Goal: Information Seeking & Learning: Learn about a topic

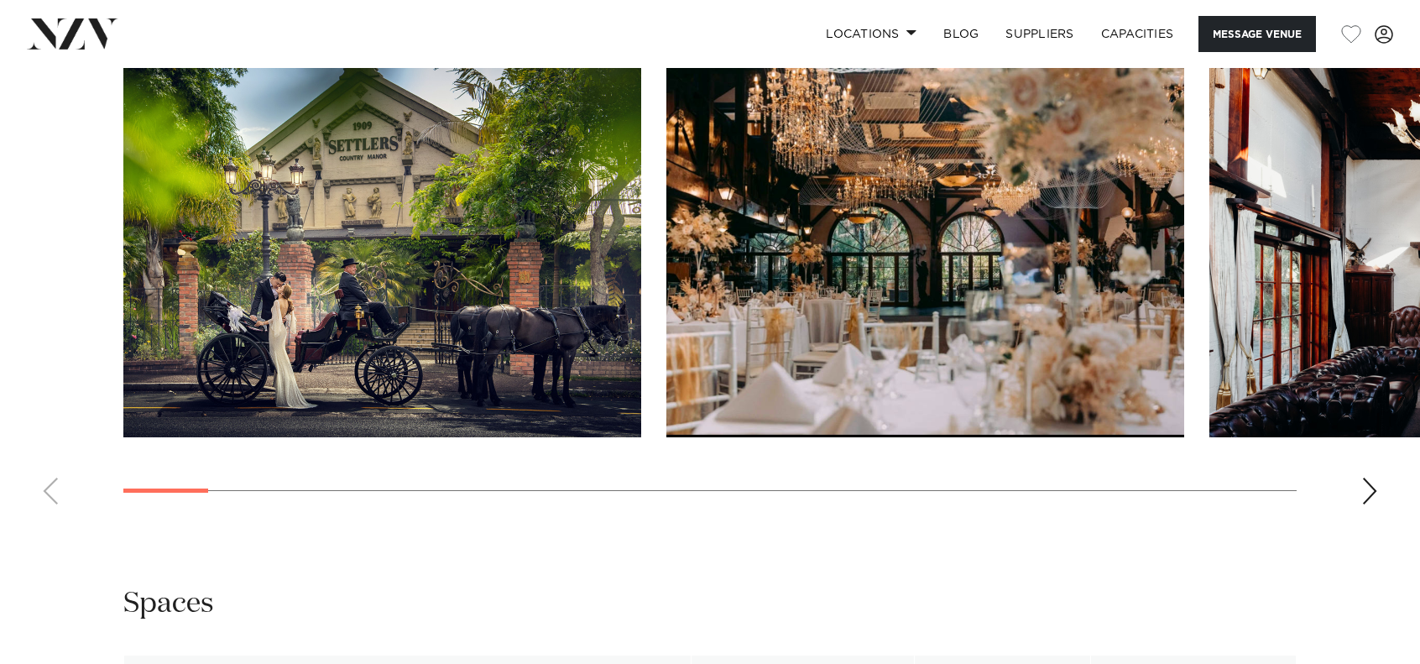
scroll to position [1774, 0]
click at [1366, 499] on div "Next slide" at bounding box center [1370, 491] width 17 height 27
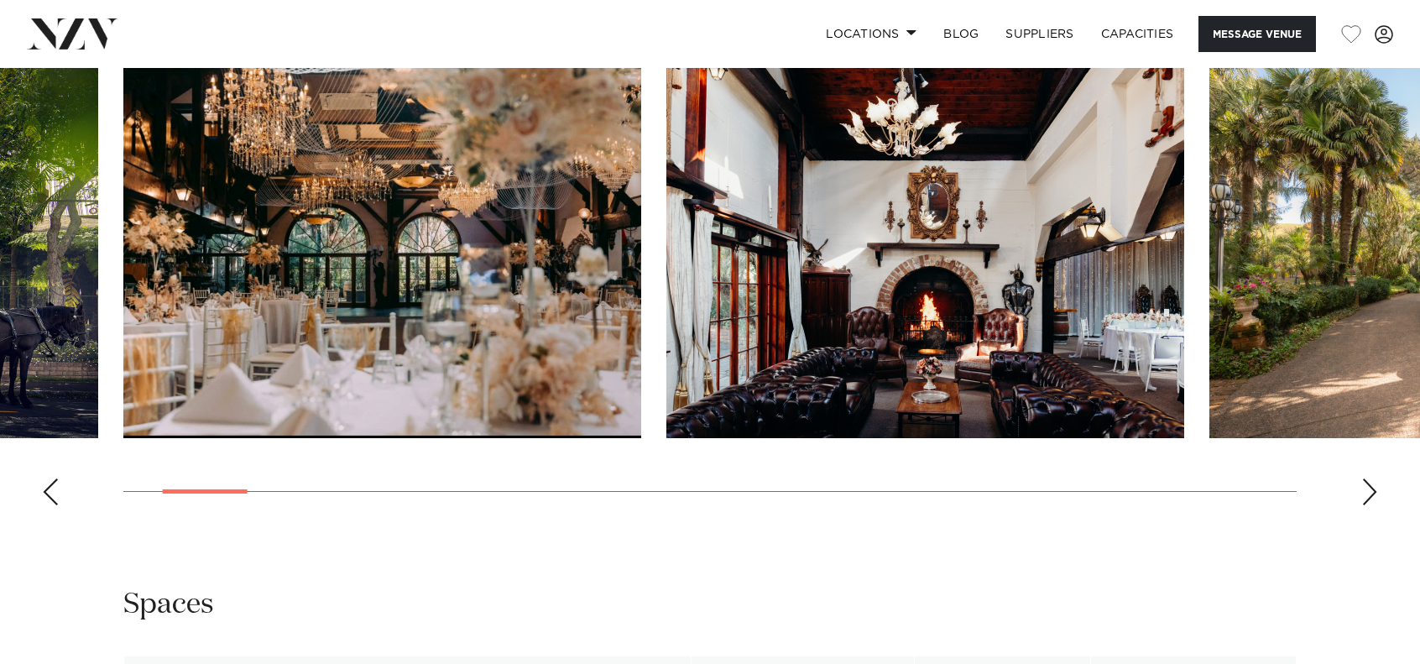
click at [1366, 499] on div "Next slide" at bounding box center [1370, 491] width 17 height 27
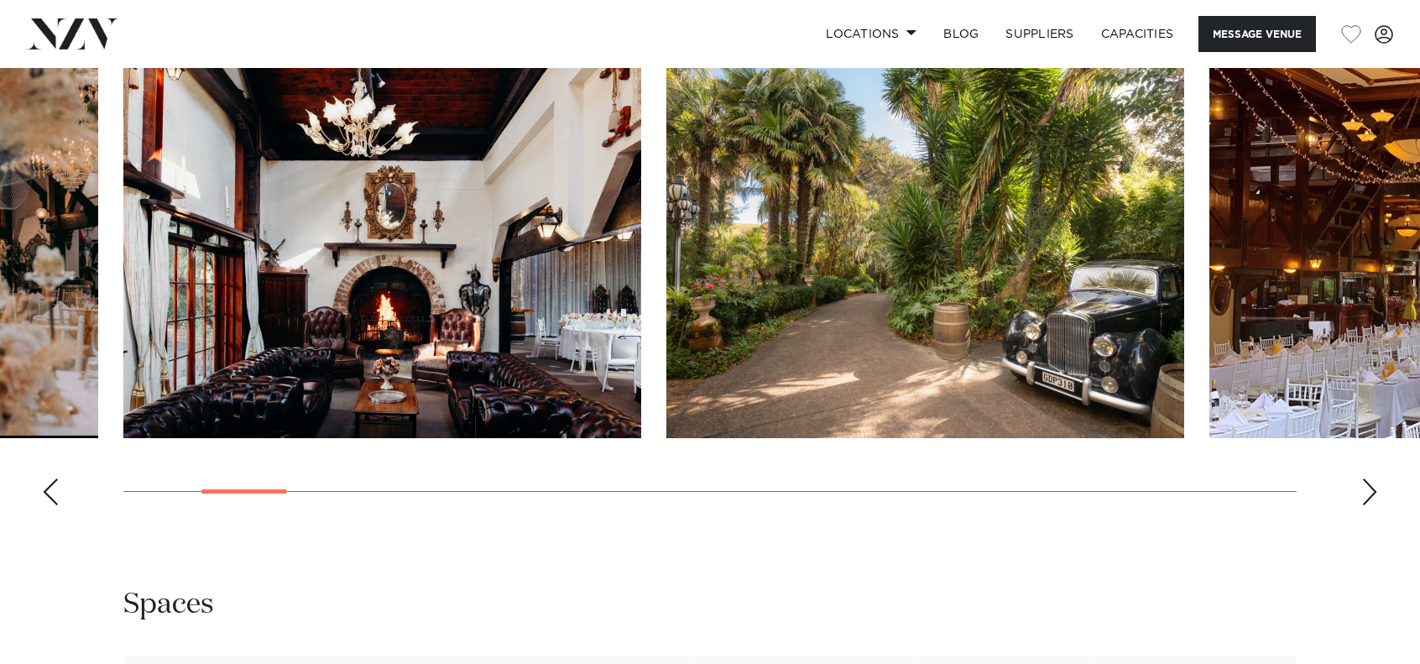
click at [1366, 499] on div "Next slide" at bounding box center [1370, 491] width 17 height 27
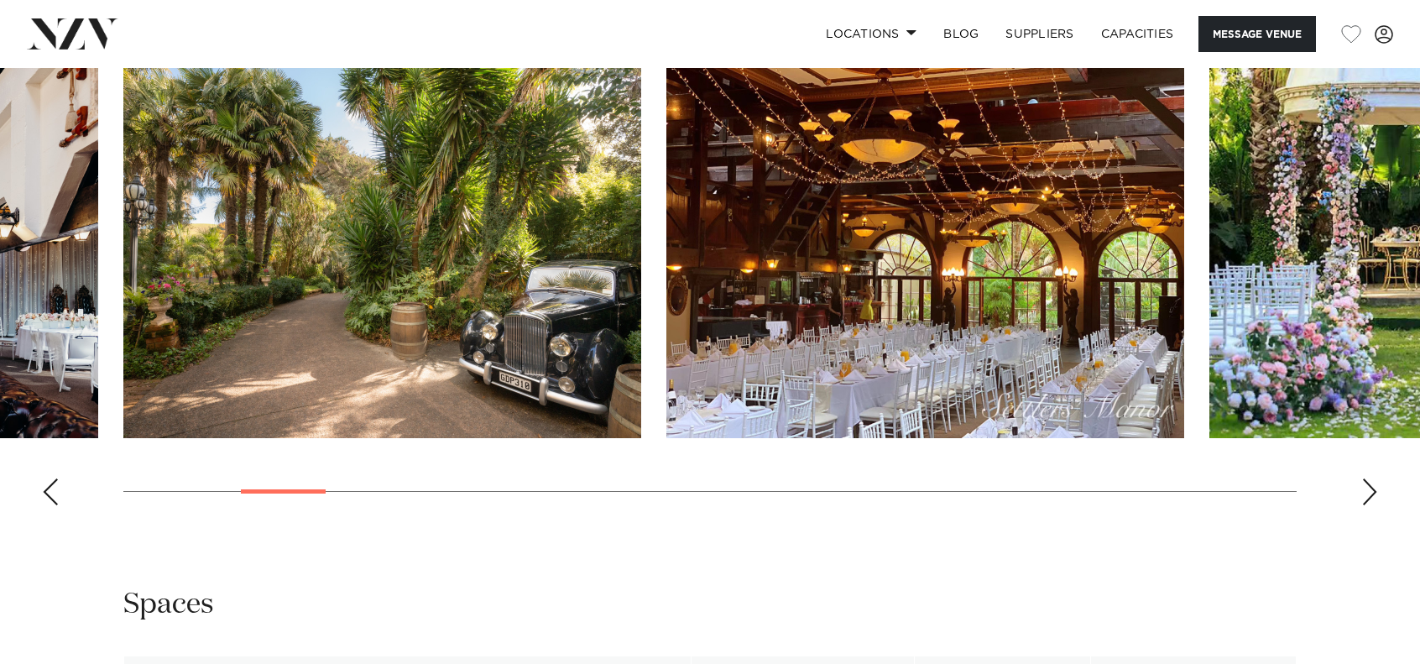
click at [1366, 499] on div "Next slide" at bounding box center [1370, 491] width 17 height 27
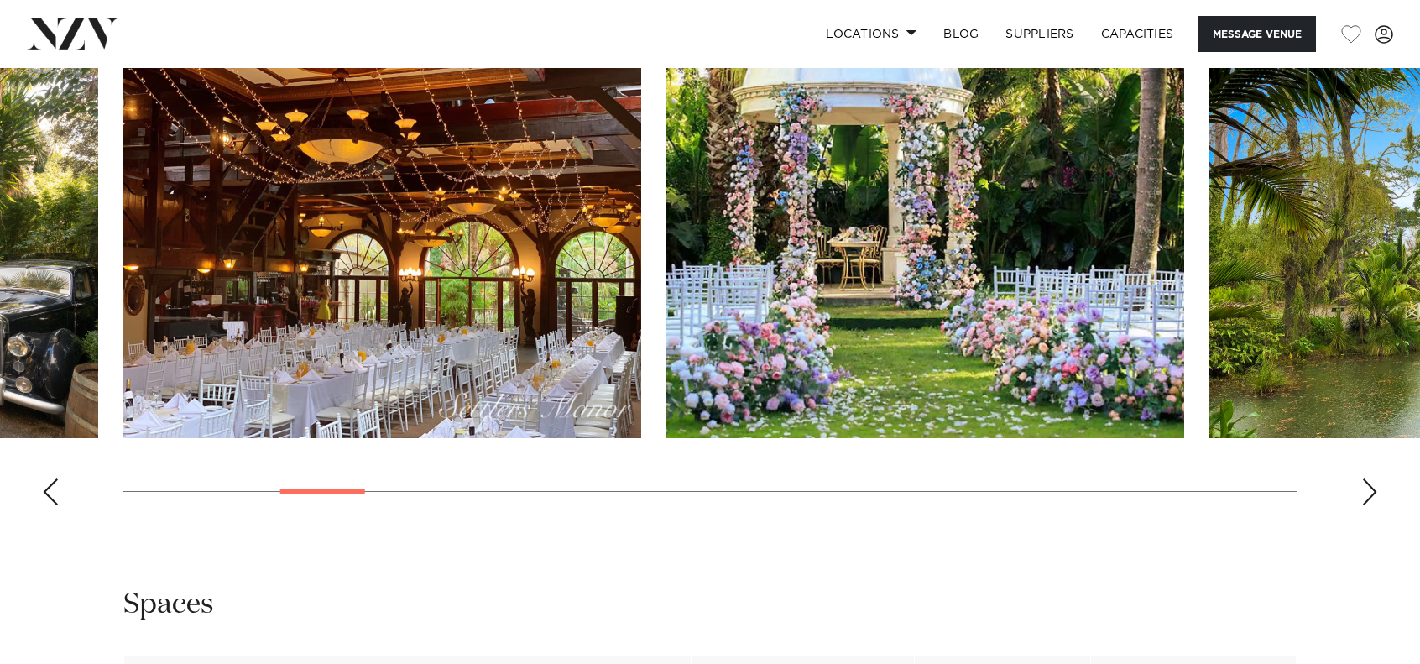
click at [1366, 499] on div "Next slide" at bounding box center [1370, 491] width 17 height 27
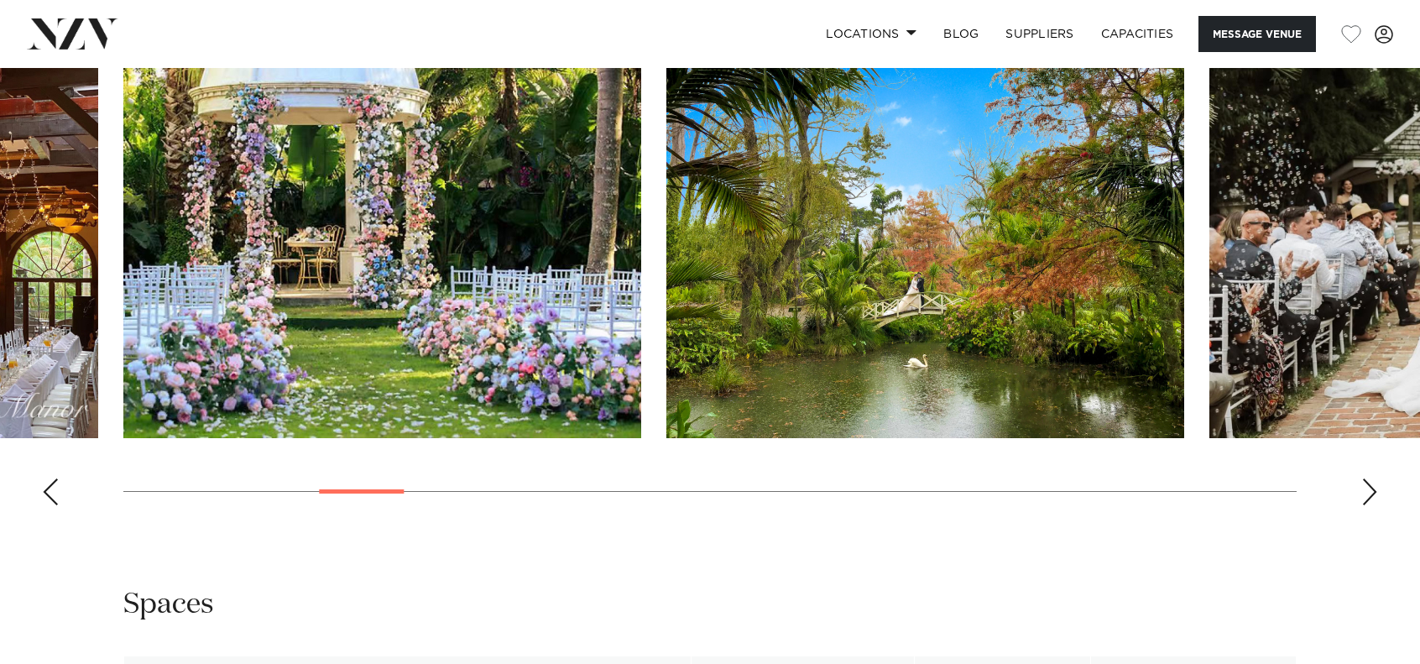
click at [1373, 493] on div "Next slide" at bounding box center [1370, 491] width 17 height 27
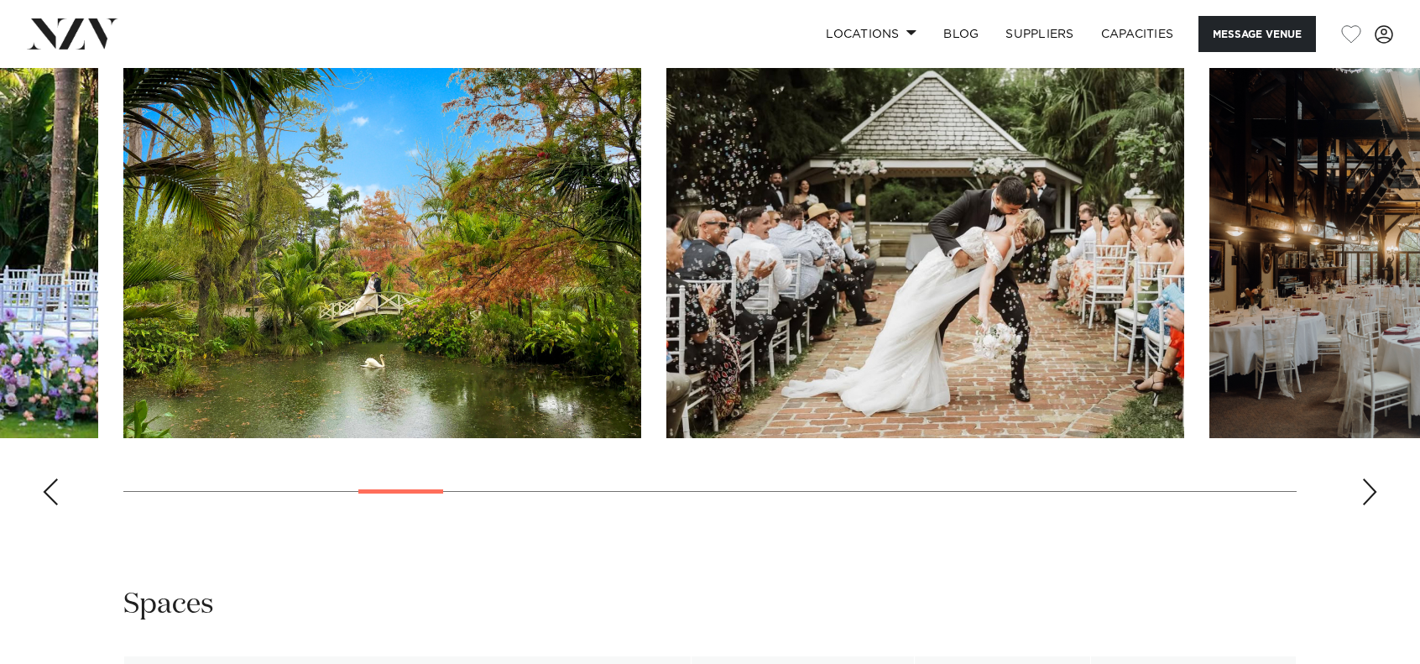
click at [1373, 493] on div "Next slide" at bounding box center [1370, 491] width 17 height 27
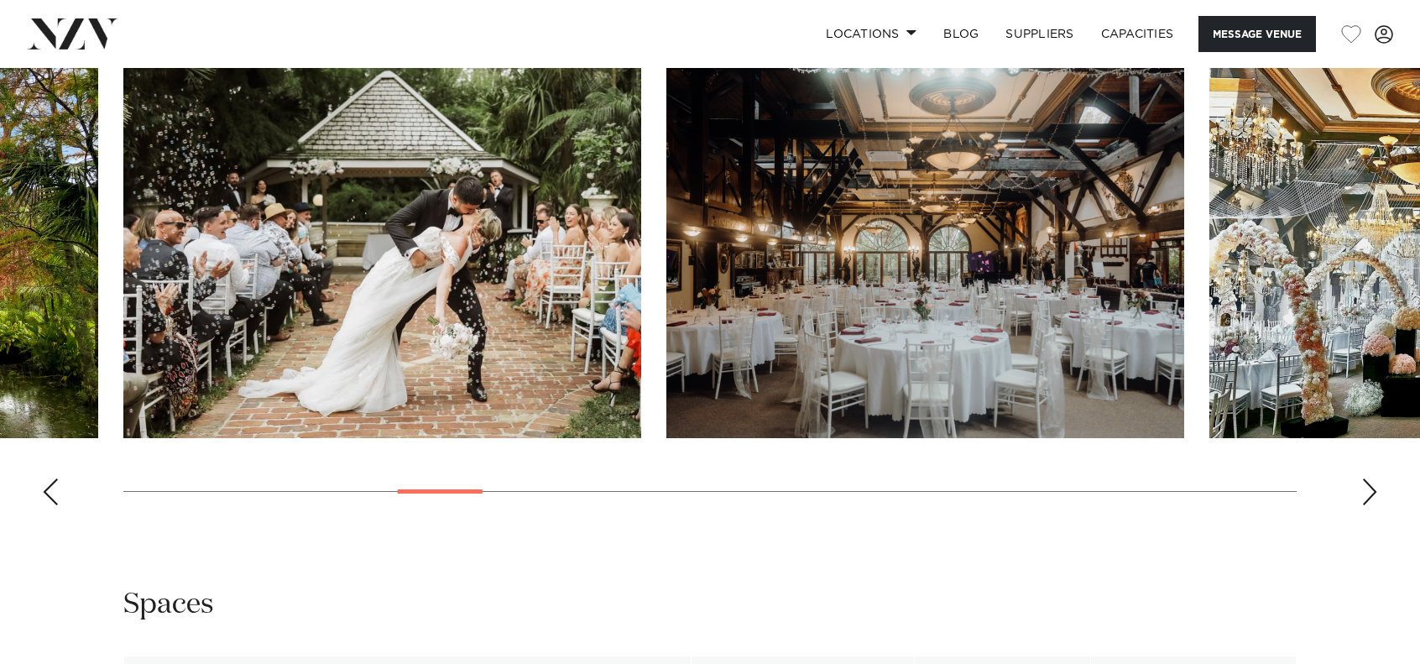
click at [1373, 493] on div "Next slide" at bounding box center [1370, 491] width 17 height 27
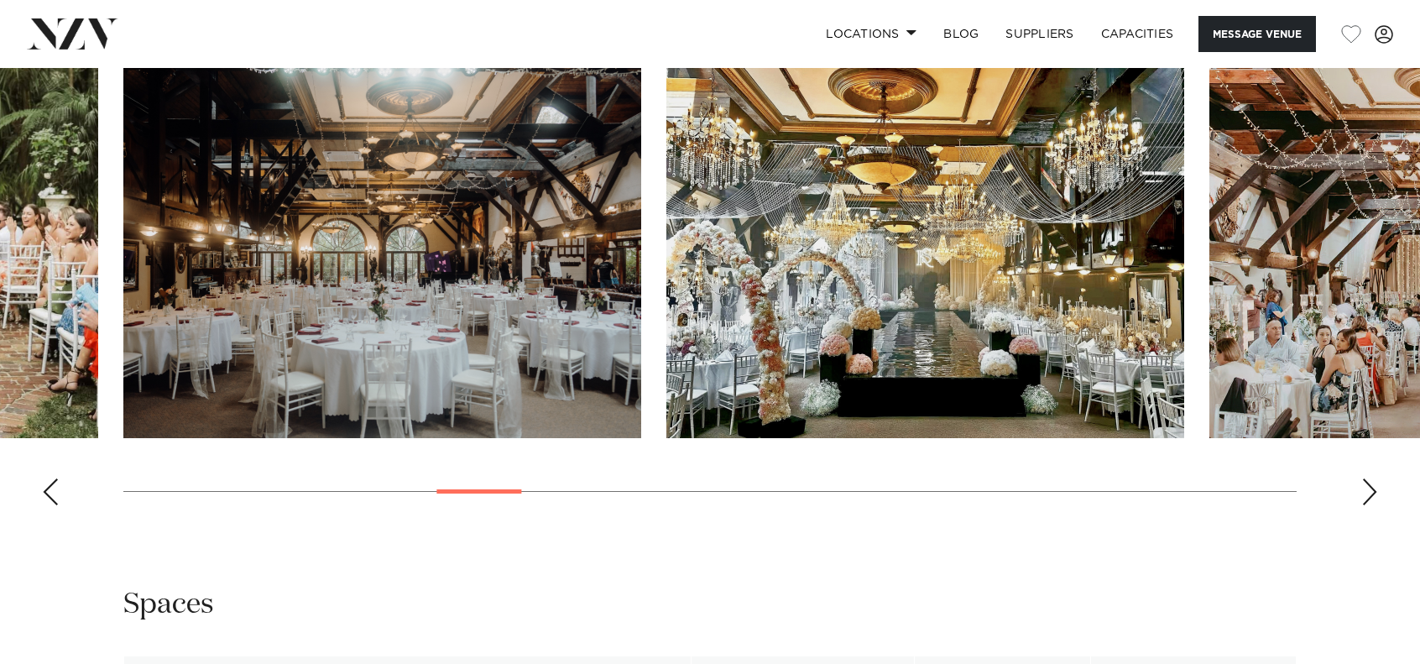
click at [1017, 387] on img "10 / 30" at bounding box center [925, 248] width 518 height 380
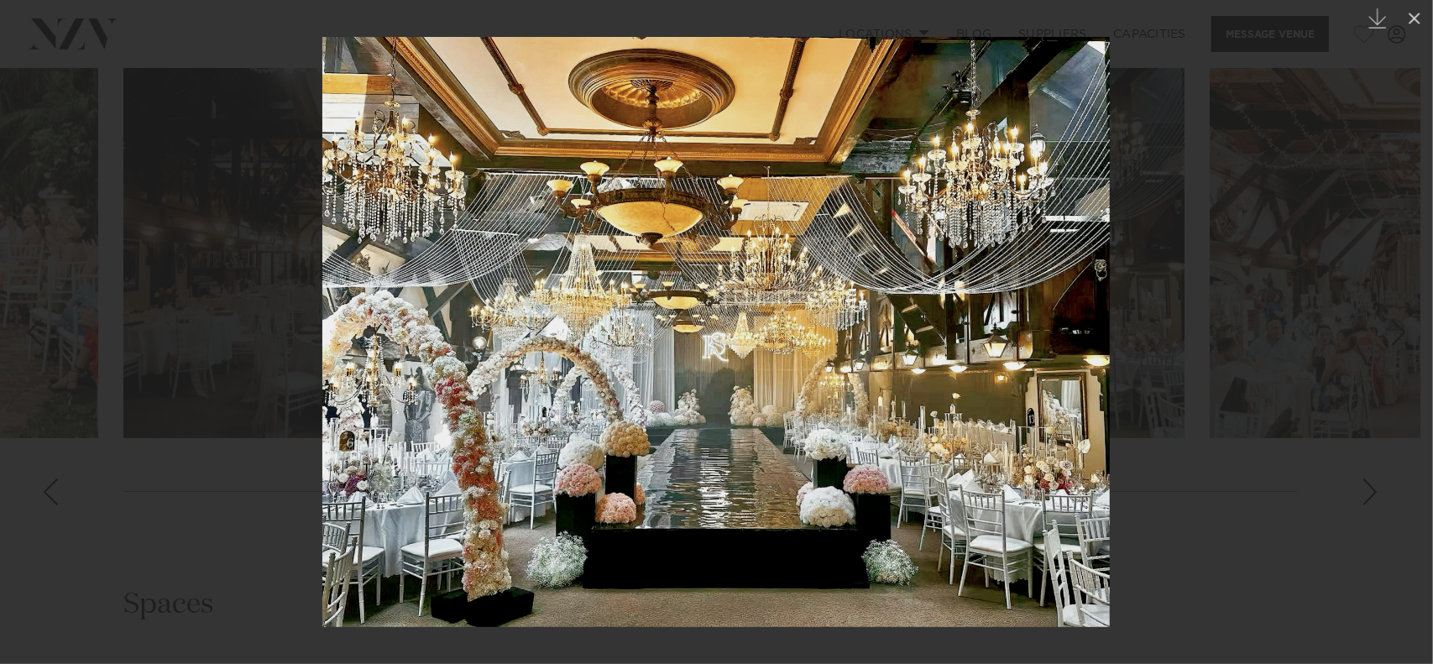
click at [1281, 111] on div at bounding box center [716, 332] width 1433 height 664
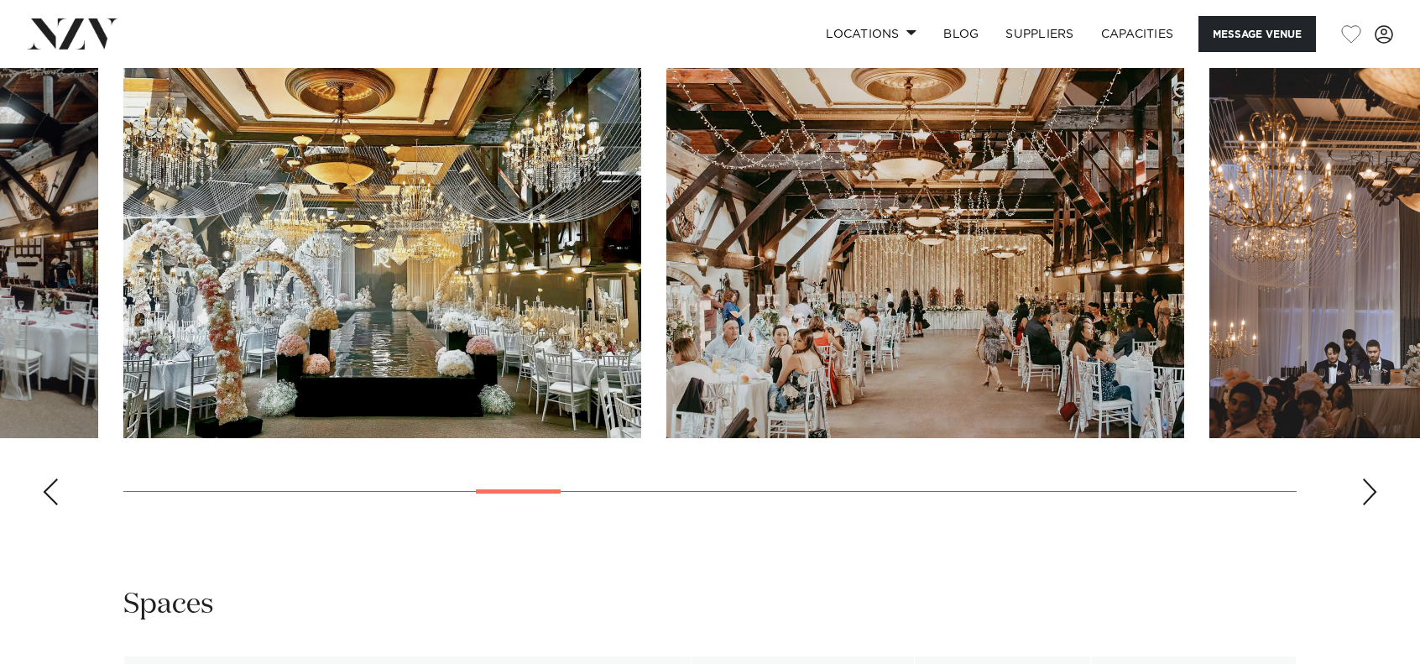
click at [1143, 330] on img "11 / 30" at bounding box center [925, 248] width 518 height 380
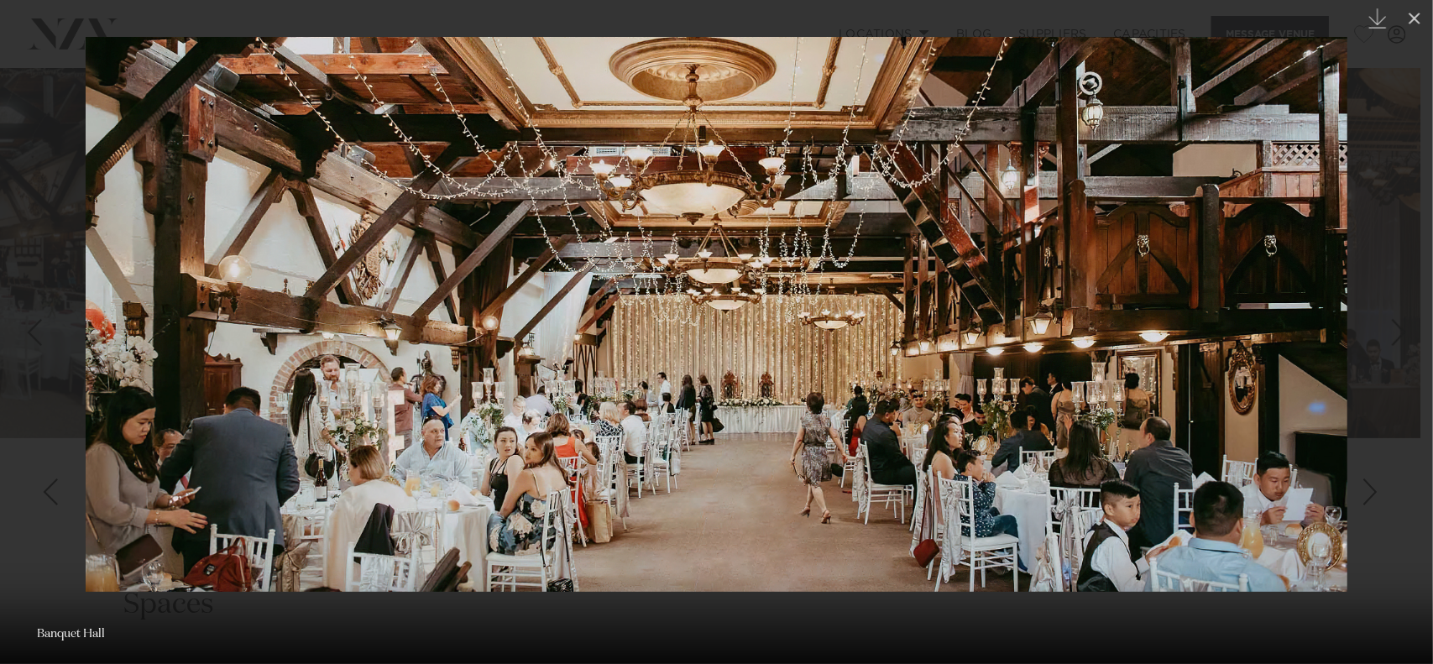
click at [1385, 184] on div at bounding box center [716, 332] width 1433 height 664
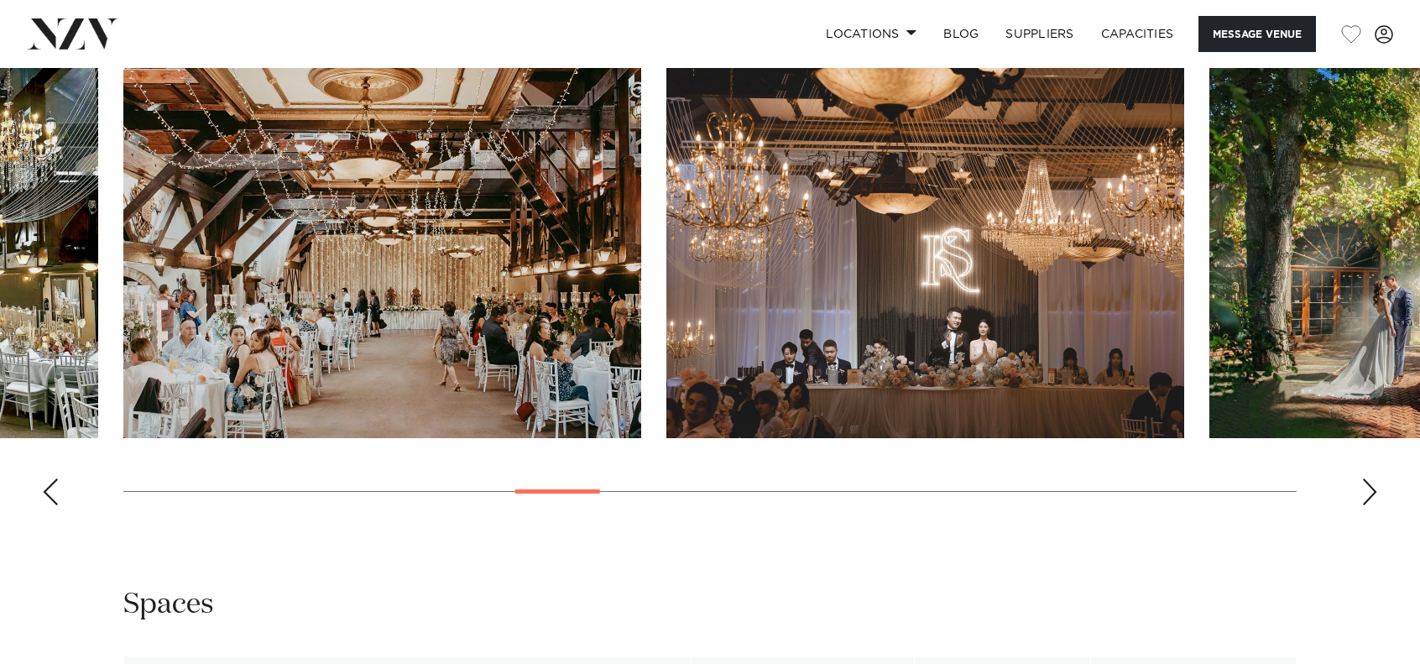
click at [915, 217] on img "12 / 30" at bounding box center [925, 248] width 518 height 380
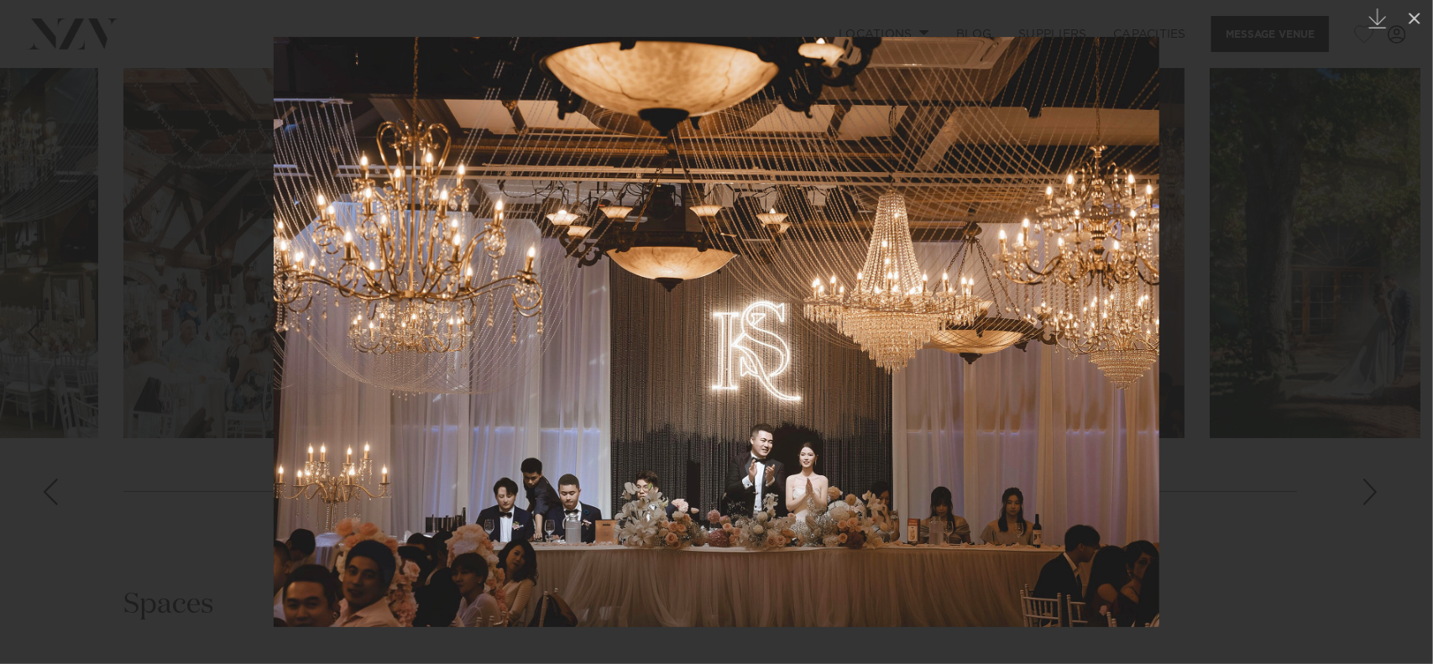
click at [1239, 504] on div at bounding box center [716, 332] width 1433 height 664
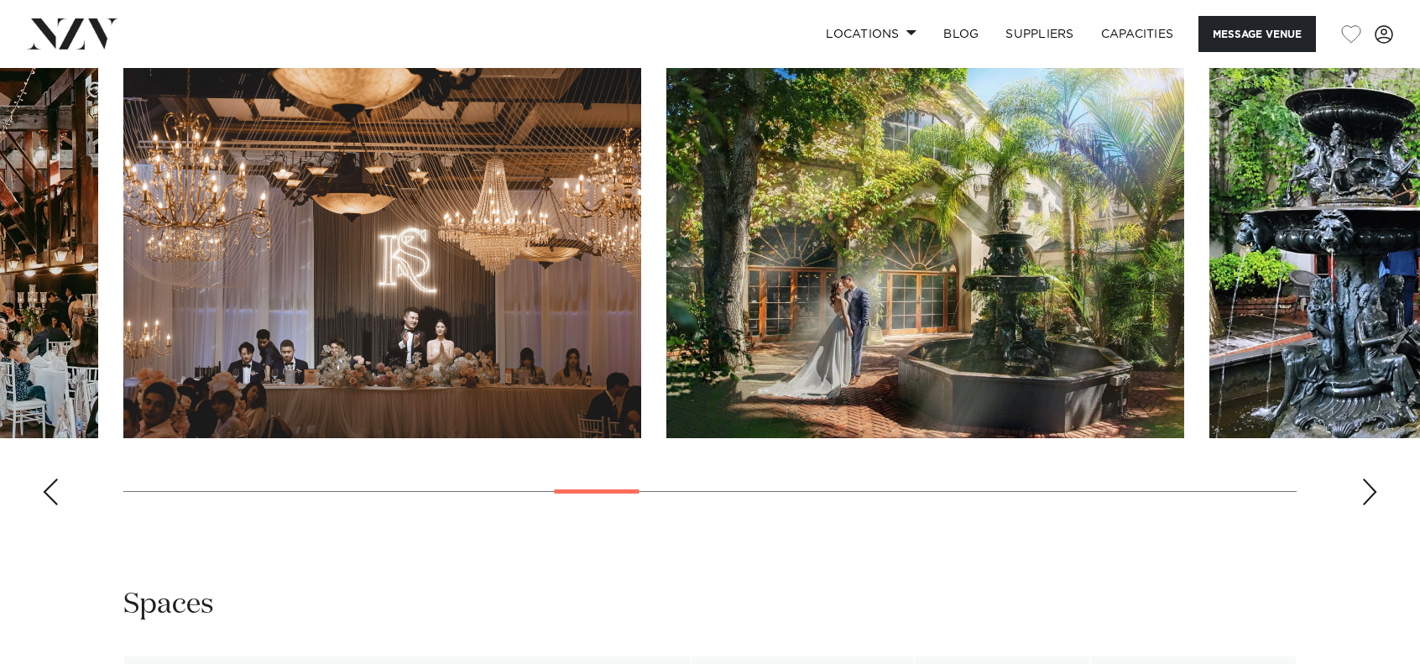
click at [1367, 493] on div "Next slide" at bounding box center [1370, 491] width 17 height 27
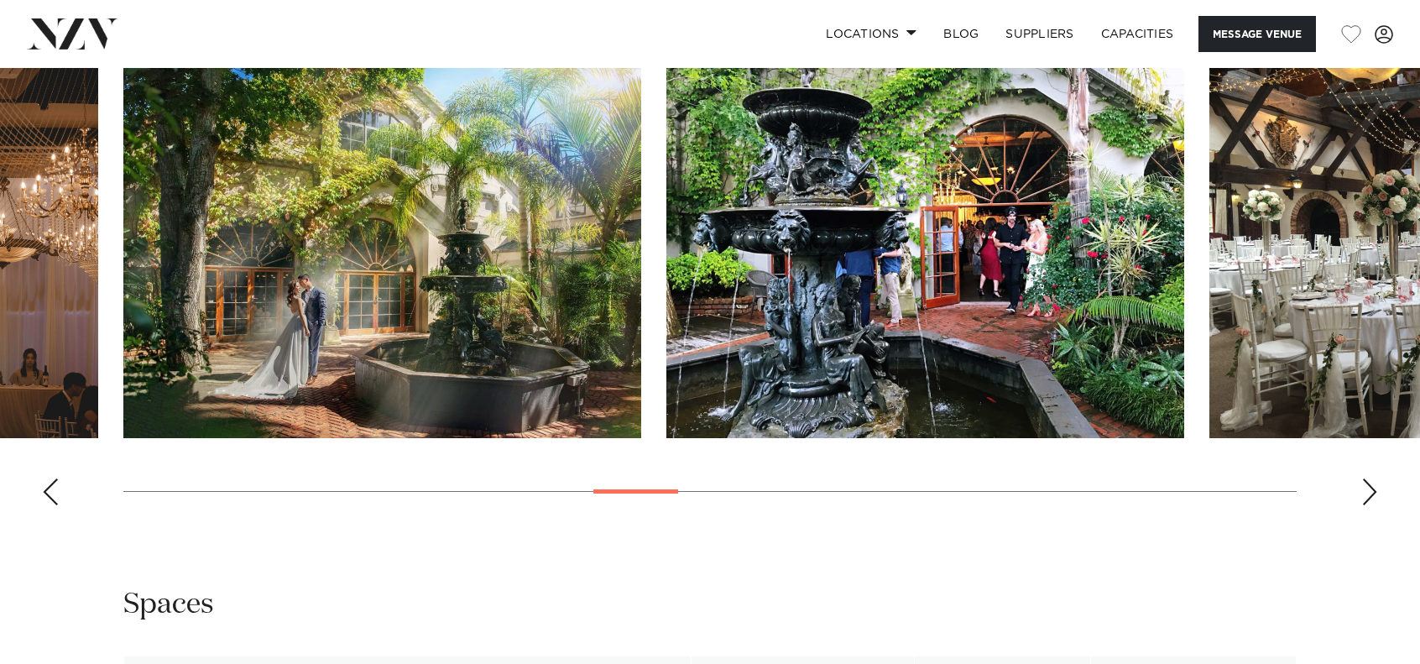
click at [1367, 493] on div "Next slide" at bounding box center [1370, 491] width 17 height 27
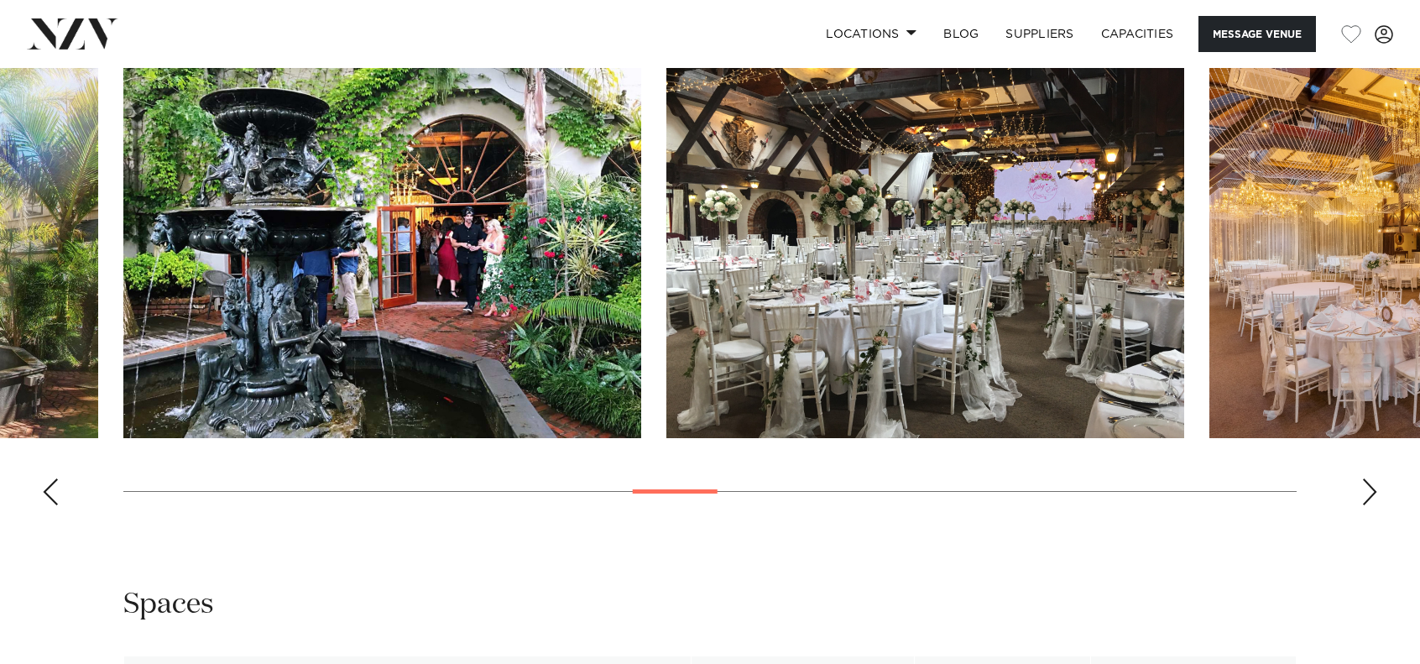
click at [1376, 498] on div "Next slide" at bounding box center [1370, 491] width 17 height 27
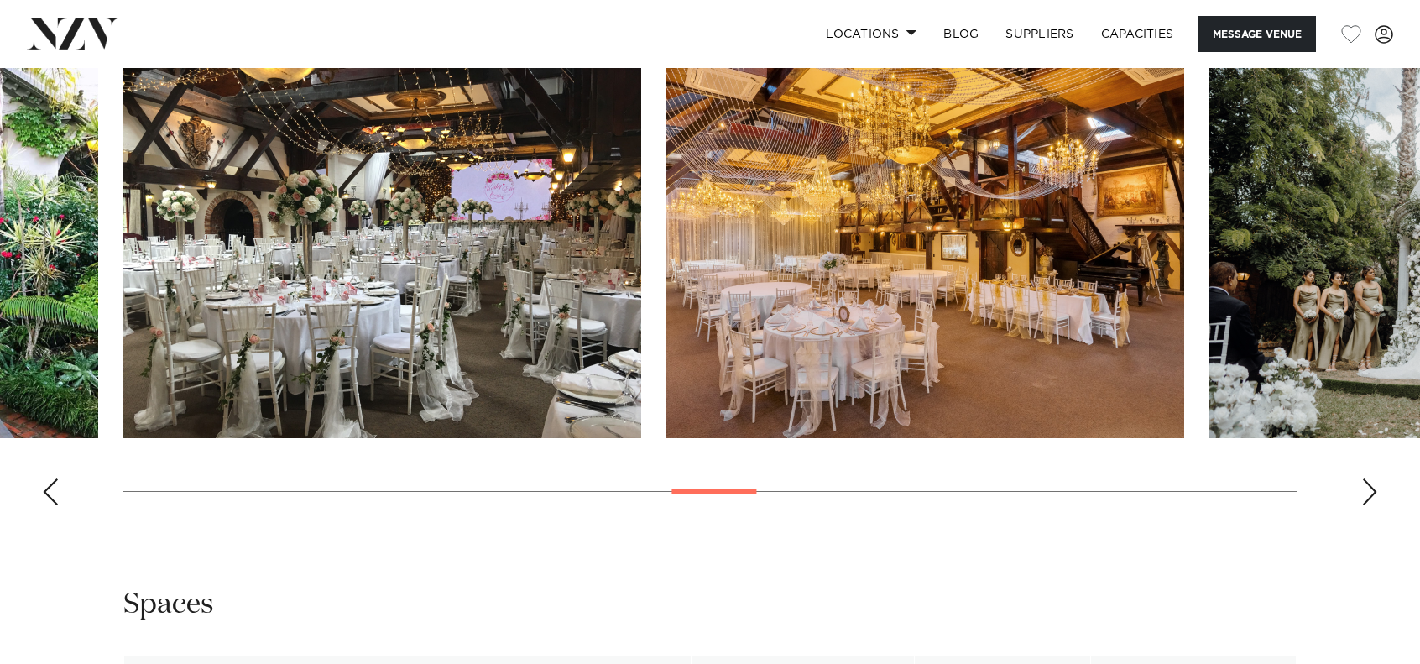
click at [1376, 498] on div "Next slide" at bounding box center [1370, 491] width 17 height 27
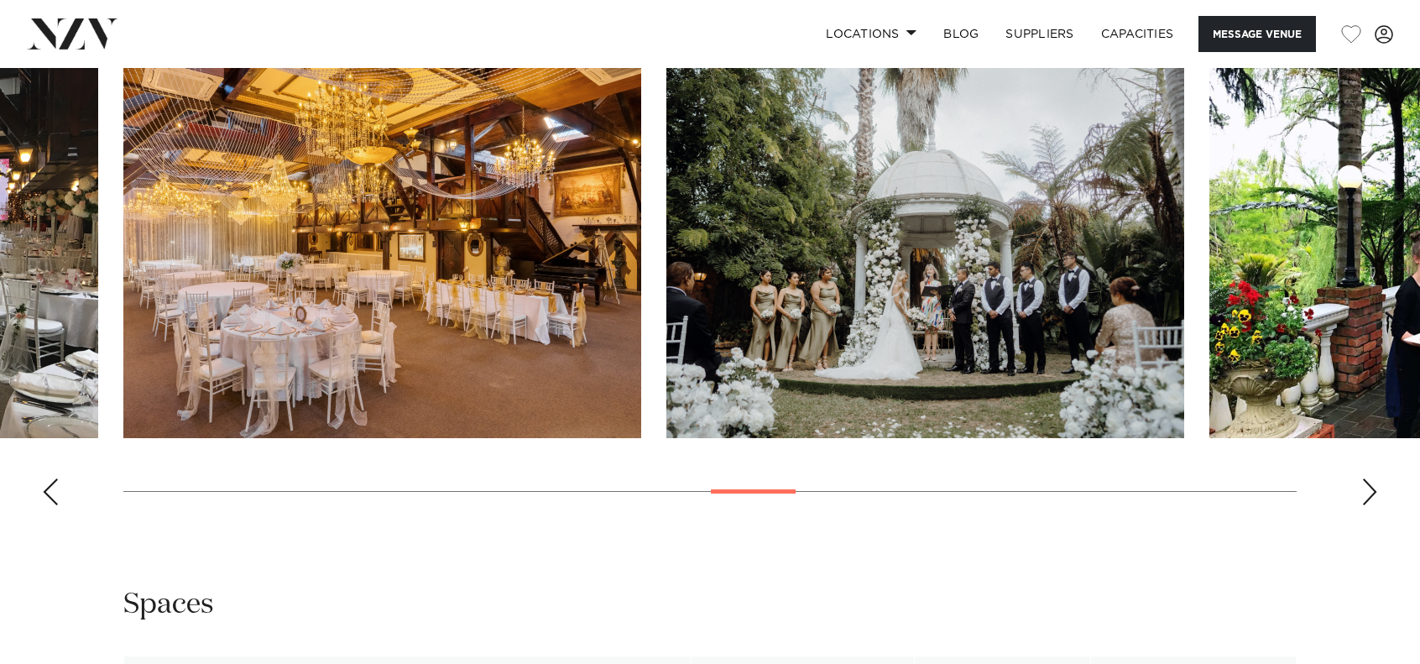
click at [1376, 498] on div "Next slide" at bounding box center [1370, 491] width 17 height 27
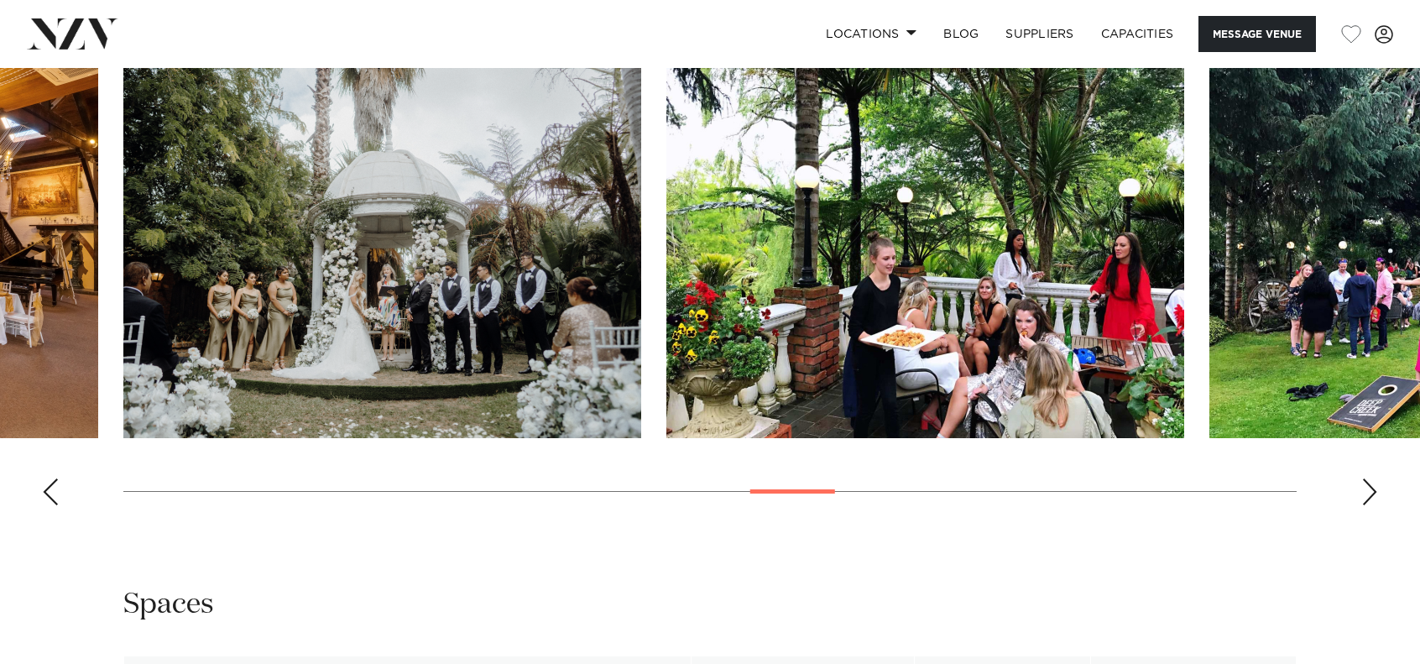
click at [1376, 498] on div "Next slide" at bounding box center [1370, 491] width 17 height 27
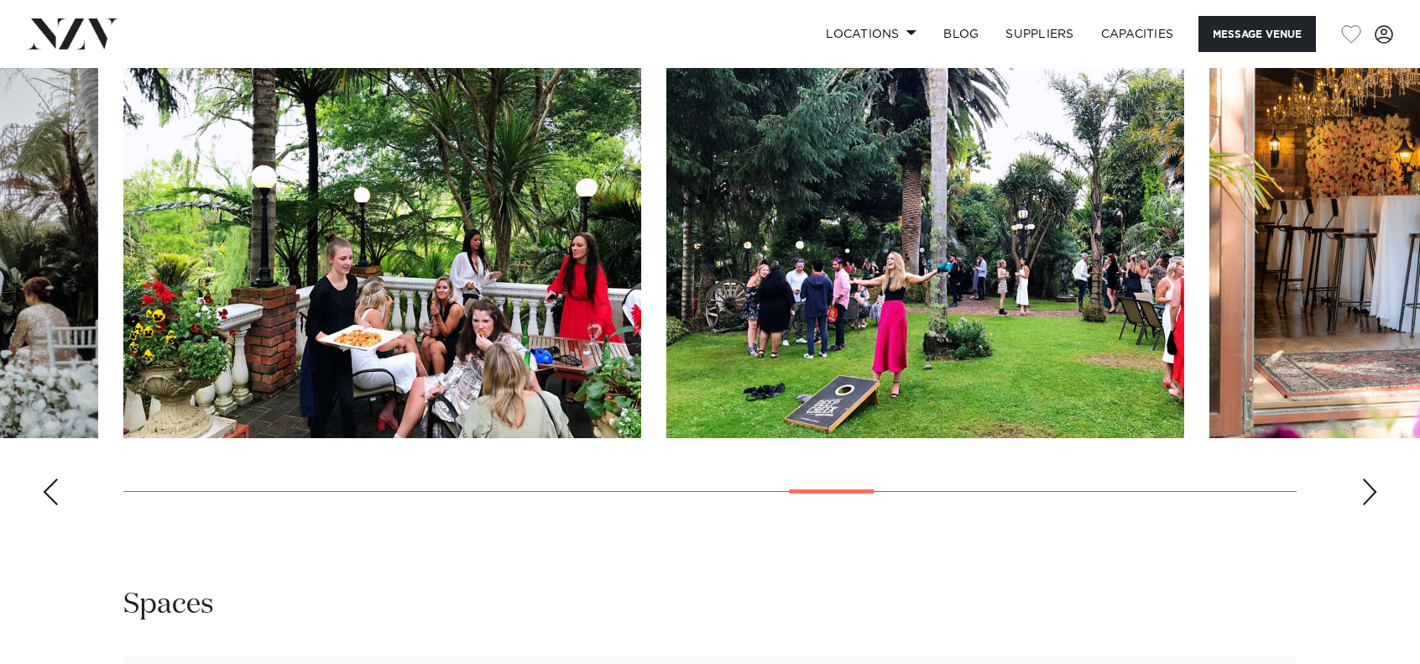
click at [1376, 498] on div "Next slide" at bounding box center [1370, 491] width 17 height 27
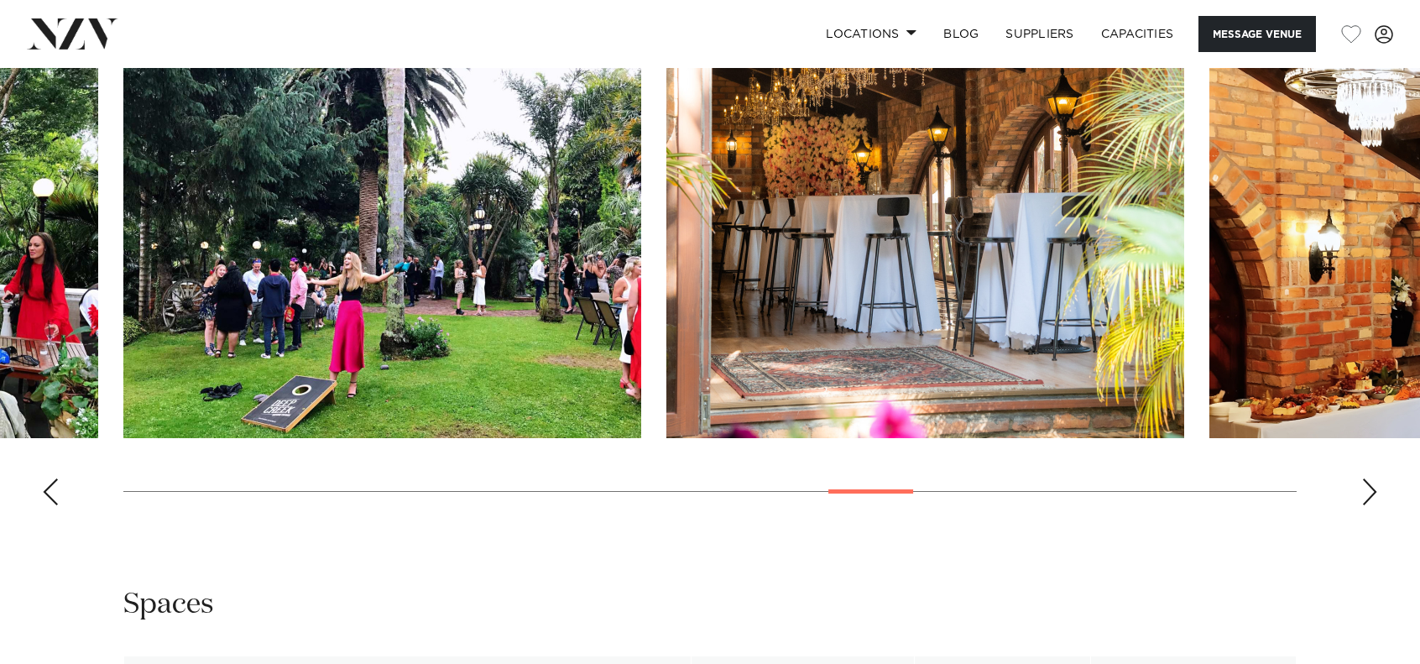
click at [1376, 498] on div "Next slide" at bounding box center [1370, 491] width 17 height 27
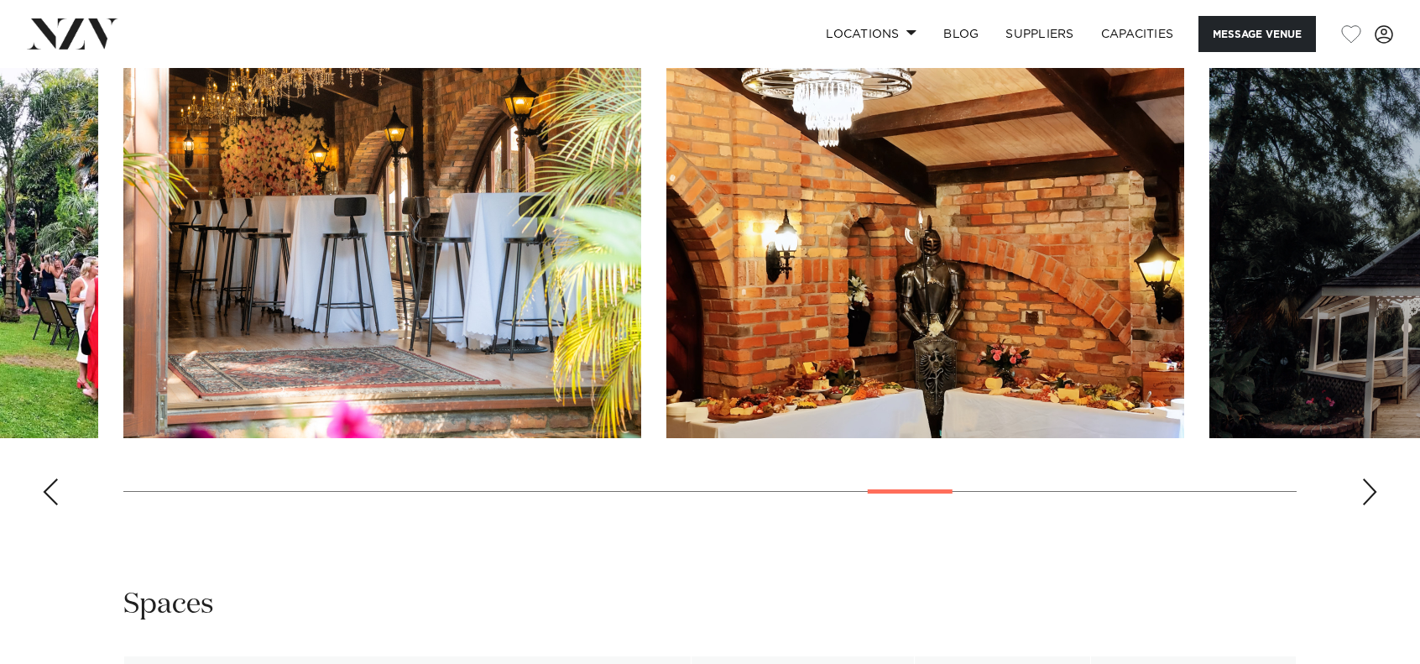
click at [1376, 498] on div "Next slide" at bounding box center [1370, 491] width 17 height 27
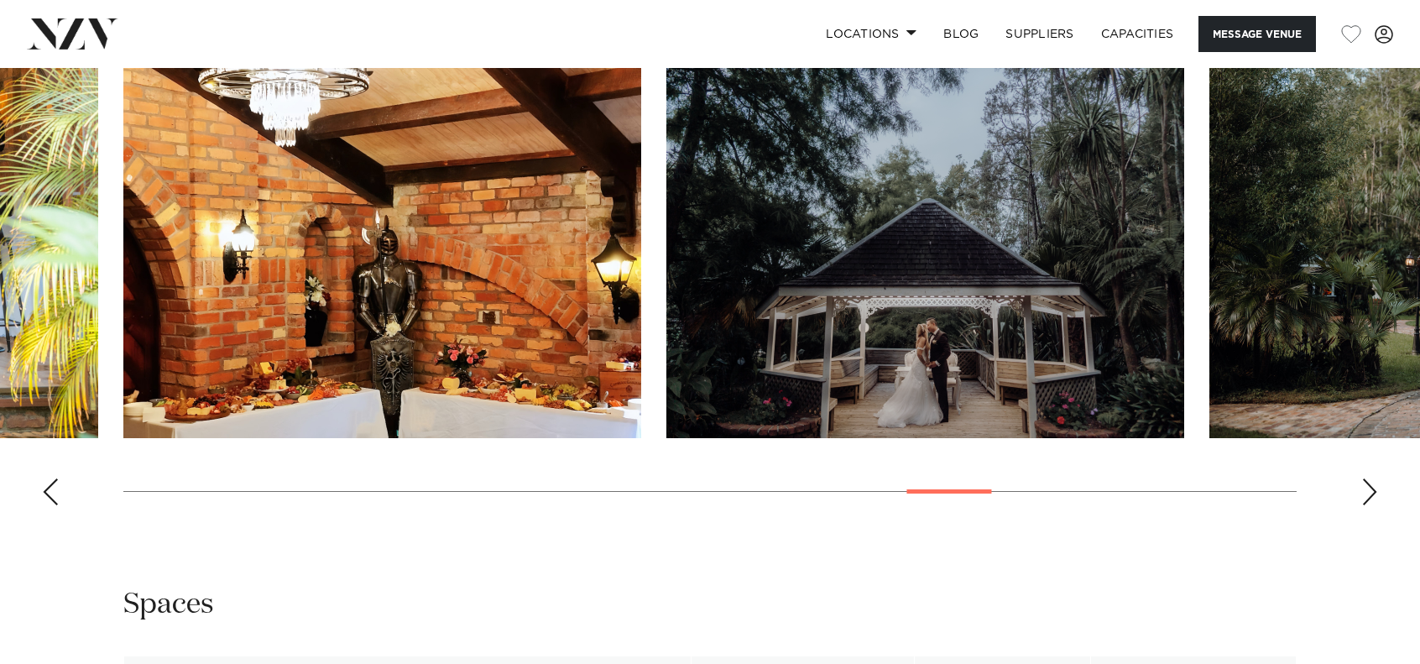
click at [1376, 498] on div "Next slide" at bounding box center [1370, 491] width 17 height 27
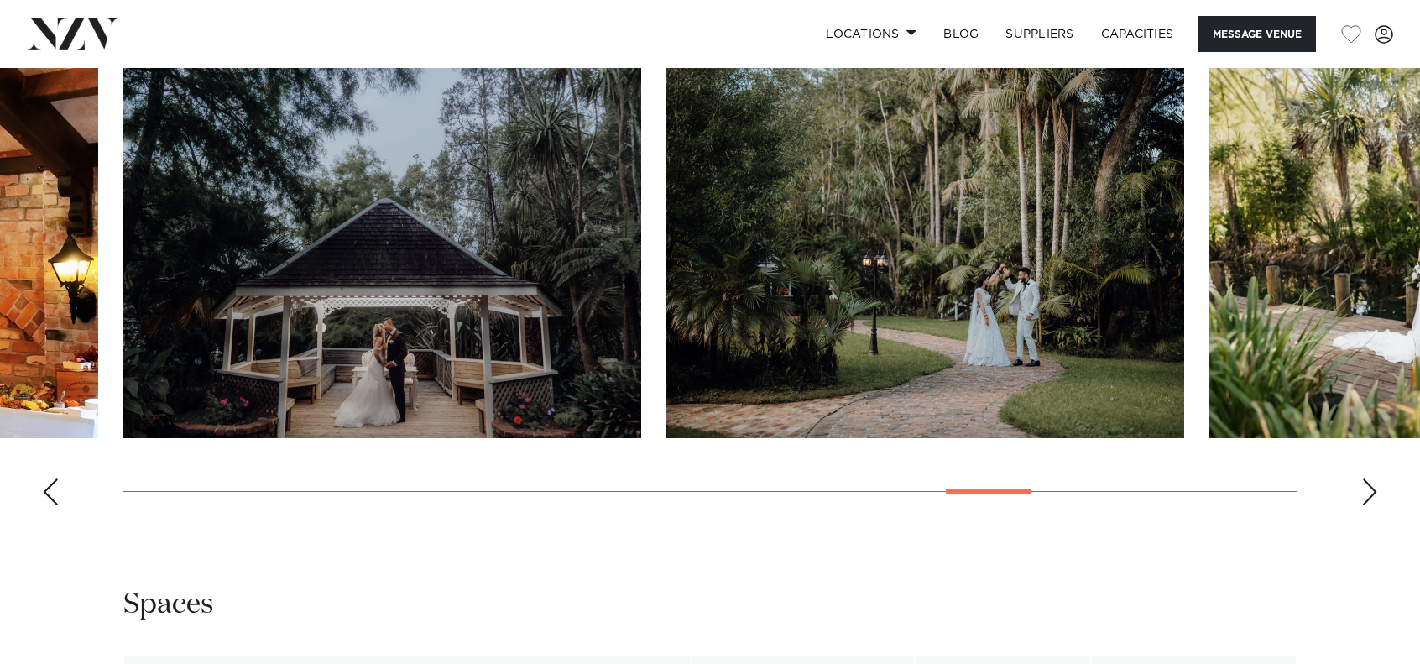
click at [1376, 498] on div "Next slide" at bounding box center [1370, 491] width 17 height 27
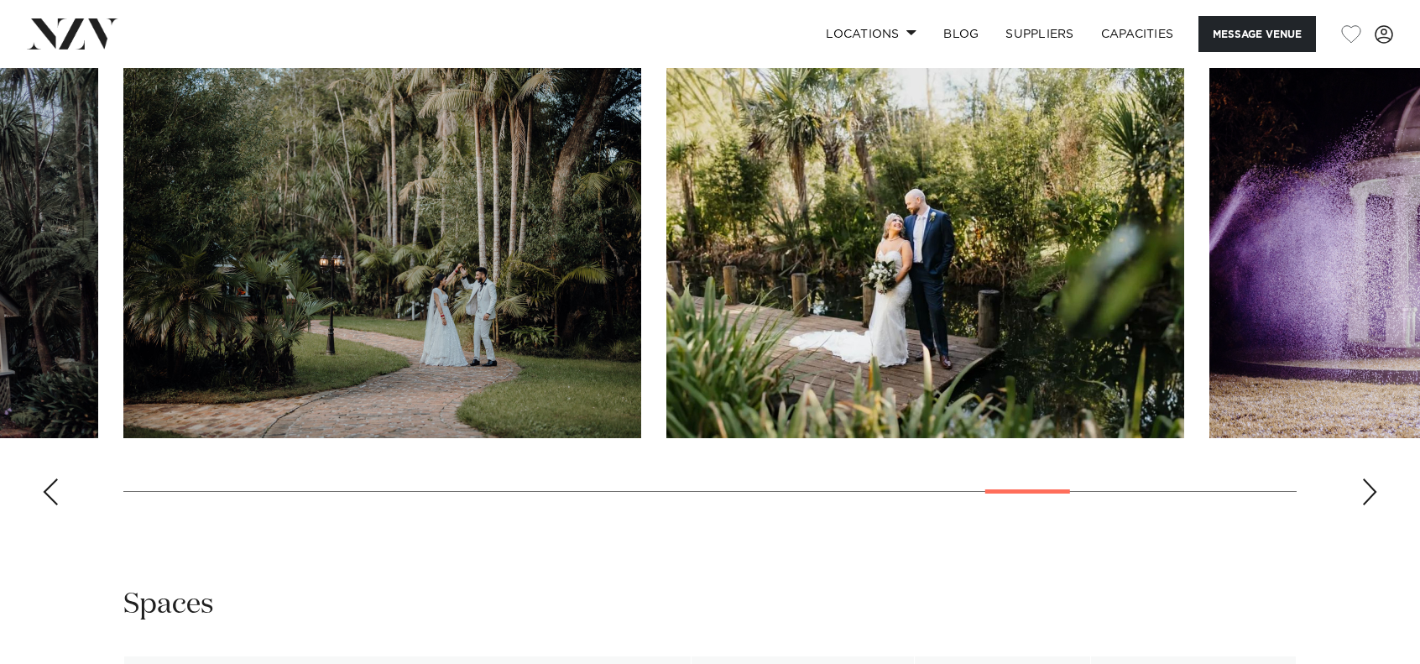
click at [1376, 498] on div "Next slide" at bounding box center [1370, 491] width 17 height 27
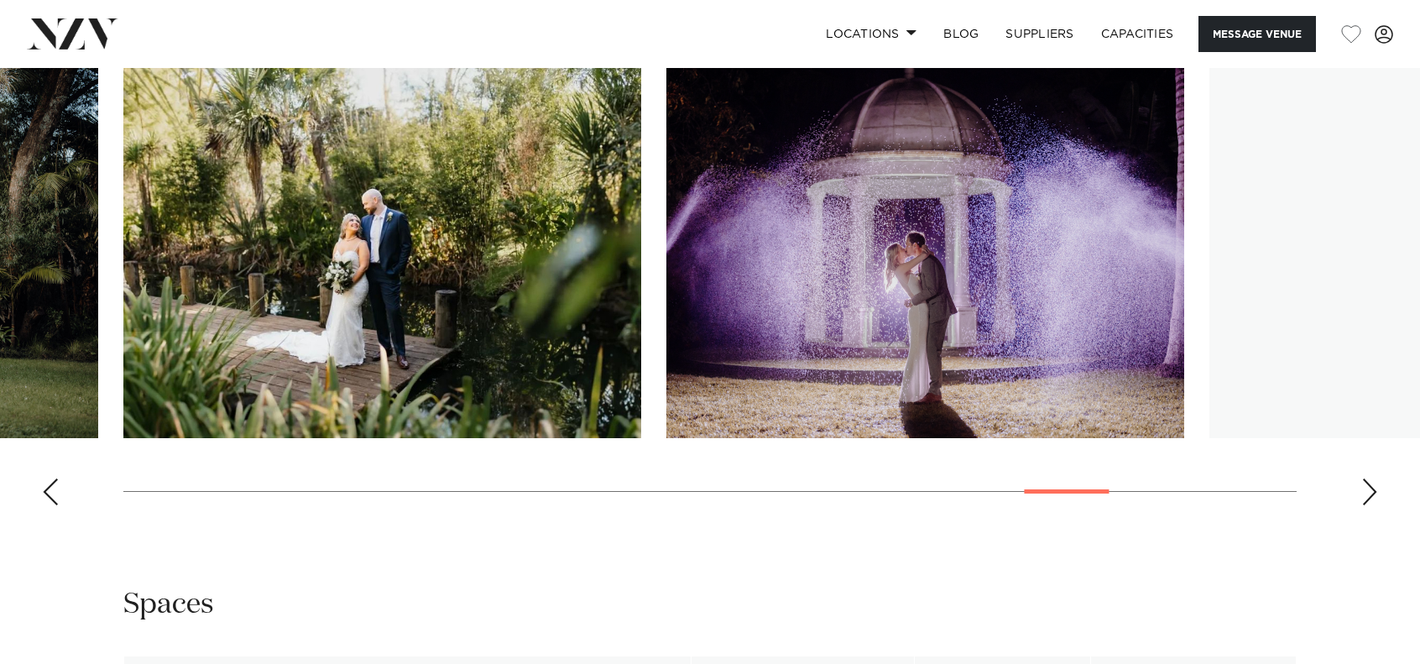
click at [1376, 498] on div "Next slide" at bounding box center [1370, 491] width 17 height 27
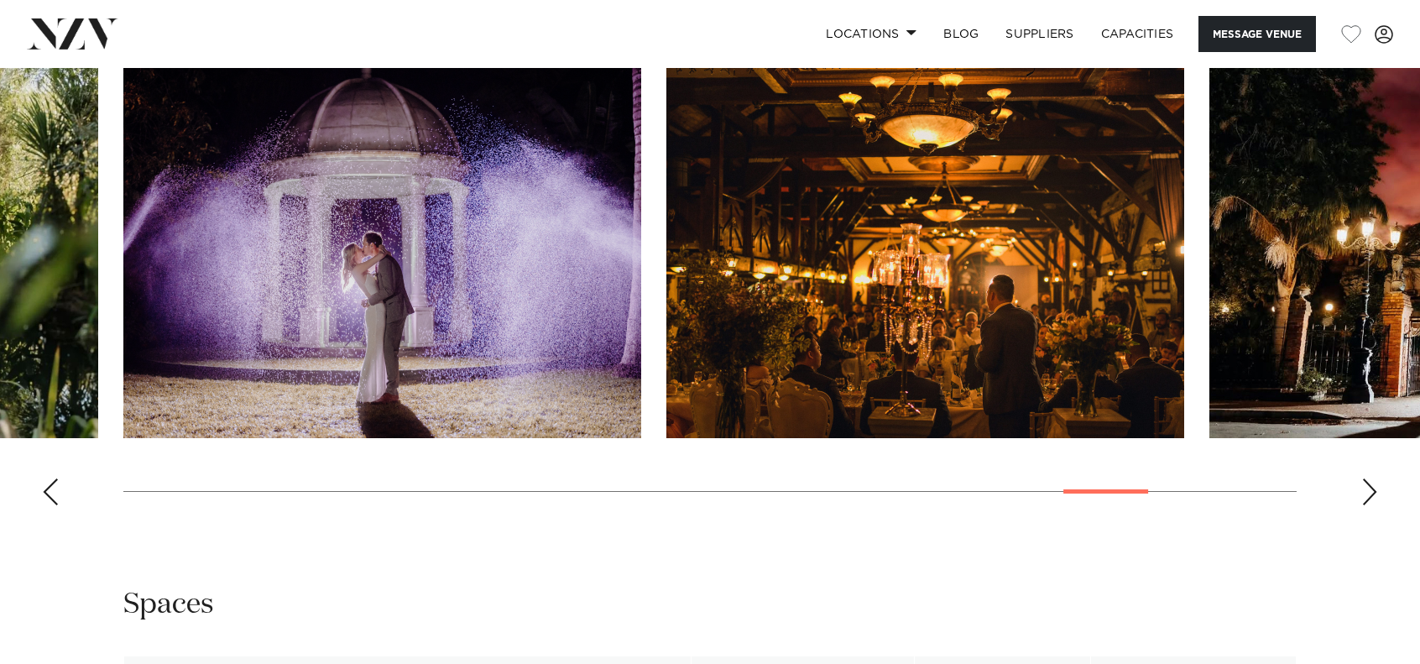
click at [1376, 498] on div "Next slide" at bounding box center [1370, 491] width 17 height 27
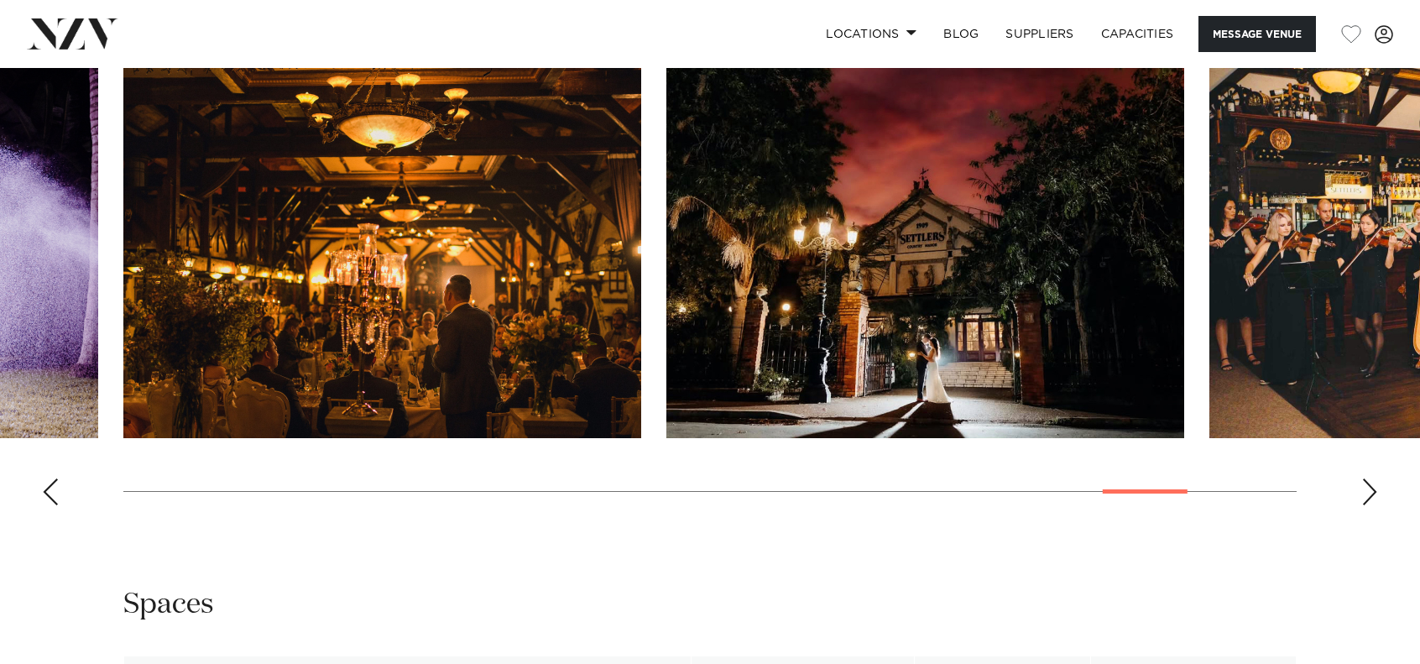
click at [1376, 498] on div "Next slide" at bounding box center [1370, 491] width 17 height 27
